Goal: Task Accomplishment & Management: Use online tool/utility

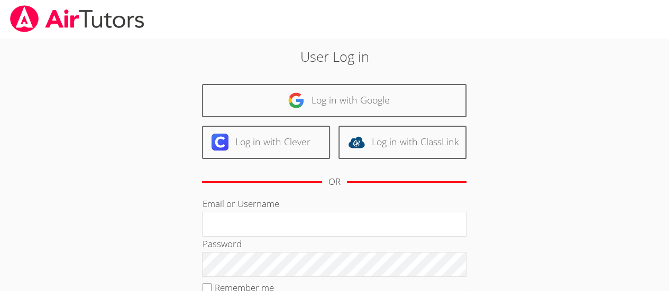
type input "kabdallah226@gmail.com"
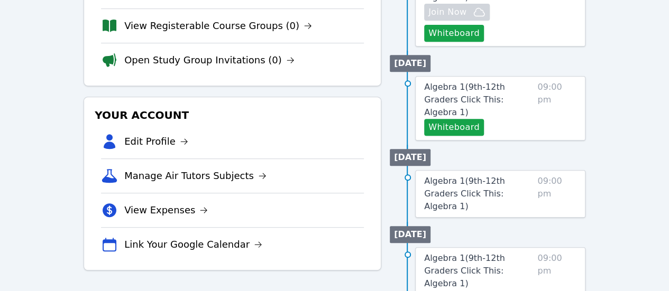
scroll to position [217, 0]
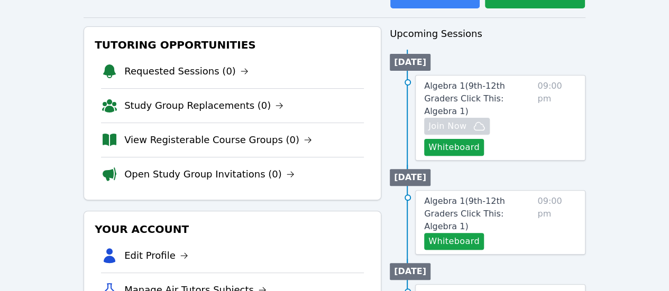
scroll to position [101, 0]
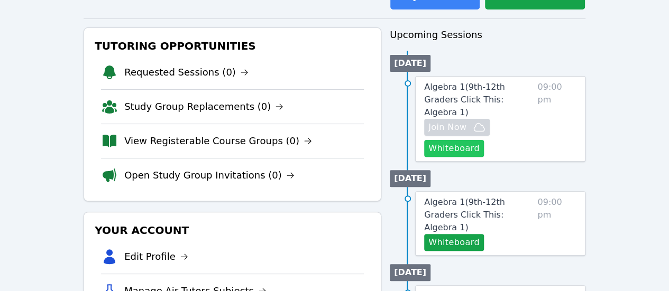
click at [471, 148] on button "Whiteboard" at bounding box center [454, 148] width 60 height 17
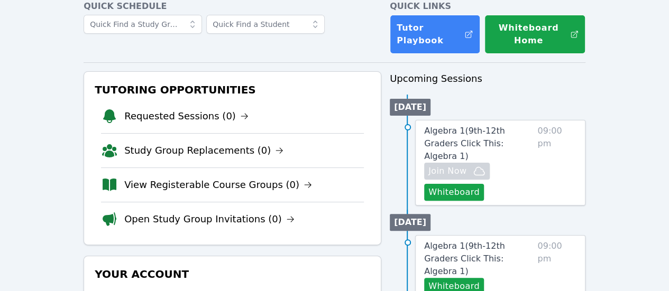
scroll to position [0, 0]
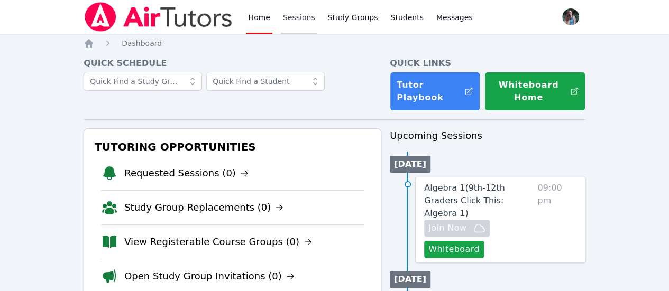
click at [290, 17] on link "Sessions" at bounding box center [299, 17] width 36 height 34
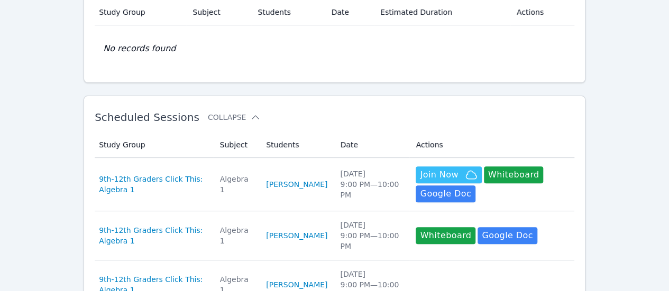
scroll to position [99, 0]
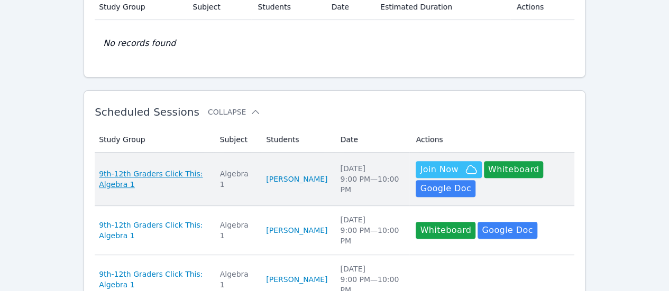
click at [148, 177] on span "9th-12th Graders Click This: Algebra 1" at bounding box center [153, 179] width 108 height 21
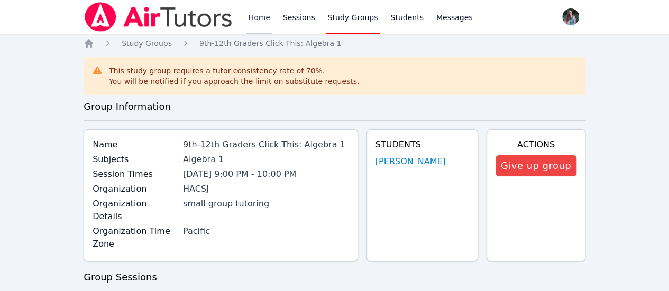
click at [261, 15] on link "Home" at bounding box center [259, 17] width 26 height 34
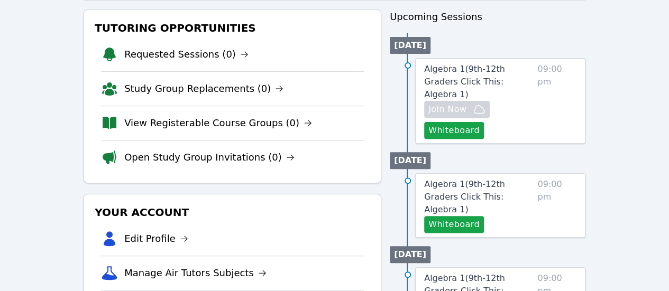
scroll to position [118, 0]
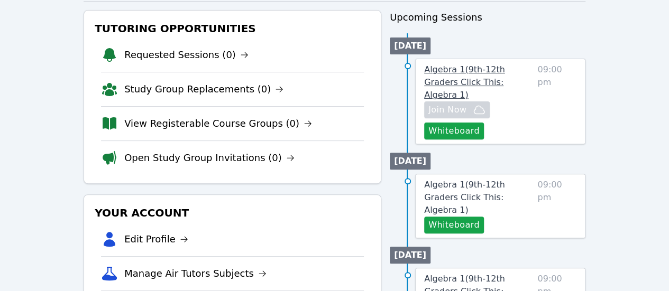
click at [504, 78] on span "Algebra 1 ( 9th-12th Graders Click This: Algebra 1 )" at bounding box center [464, 82] width 81 height 35
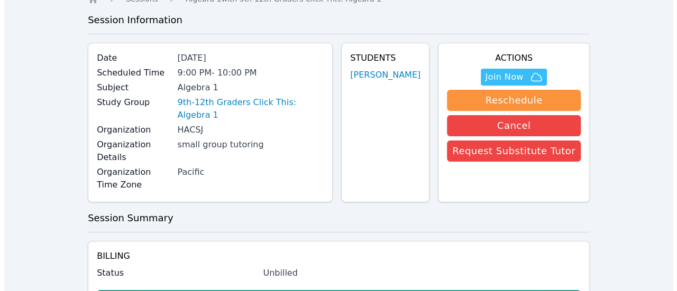
scroll to position [45, 0]
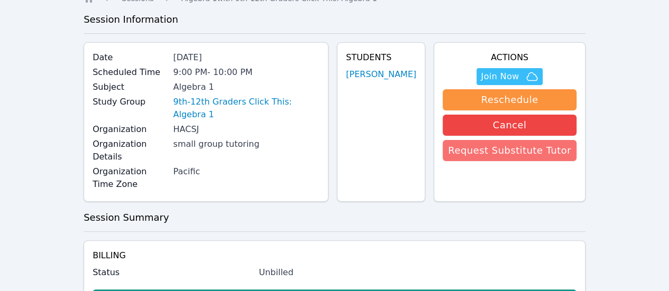
click at [482, 150] on button "Request Substitute Tutor" at bounding box center [510, 150] width 134 height 21
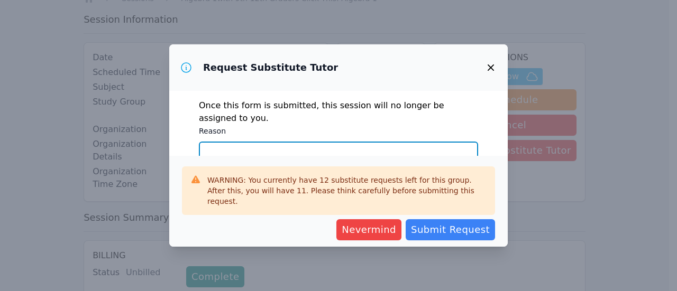
click at [346, 162] on textarea "Reason" at bounding box center [338, 170] width 279 height 57
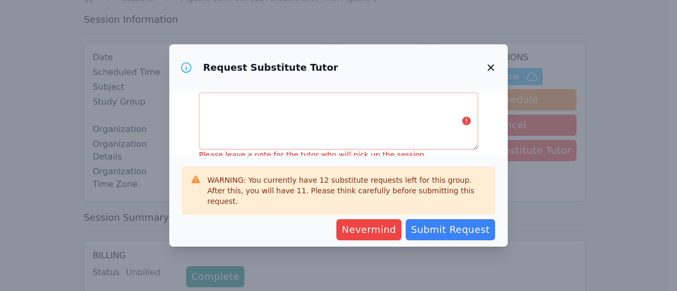
scroll to position [135, 0]
type textarea "personal emergency"
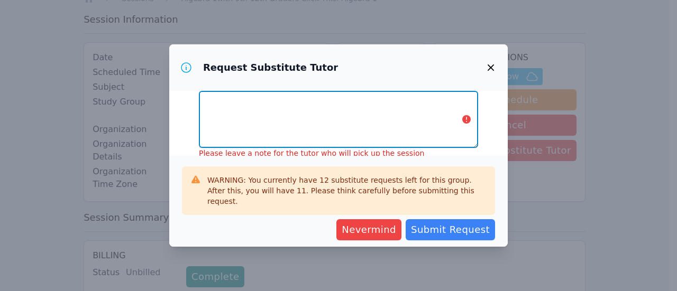
click at [367, 109] on textarea "Notes" at bounding box center [338, 119] width 279 height 57
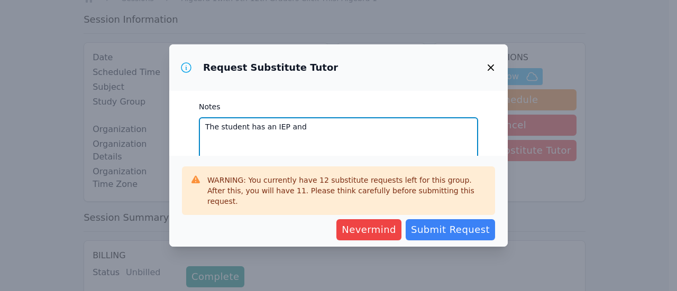
scroll to position [108, 0]
click at [355, 131] on textarea "The student has an IEP and works on basic Alegebra" at bounding box center [338, 146] width 279 height 57
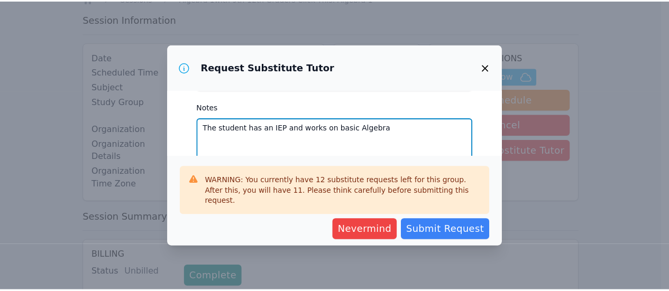
scroll to position [146, 0]
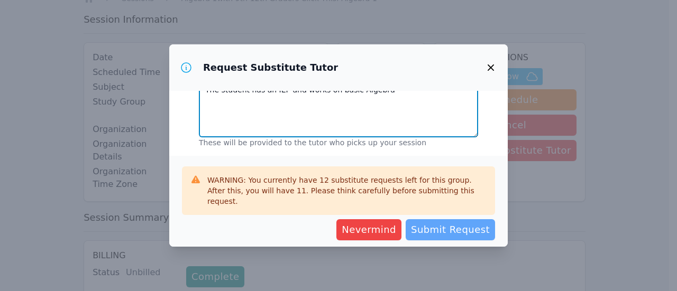
type textarea "The student has an IEP and works on basic Algebra"
click at [463, 233] on span "Submit Request" at bounding box center [450, 230] width 79 height 15
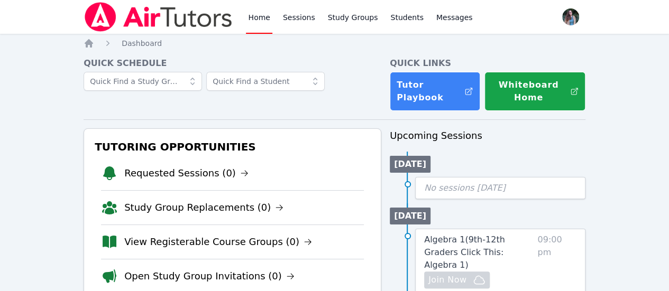
scroll to position [39, 0]
